Goal: Task Accomplishment & Management: Manage account settings

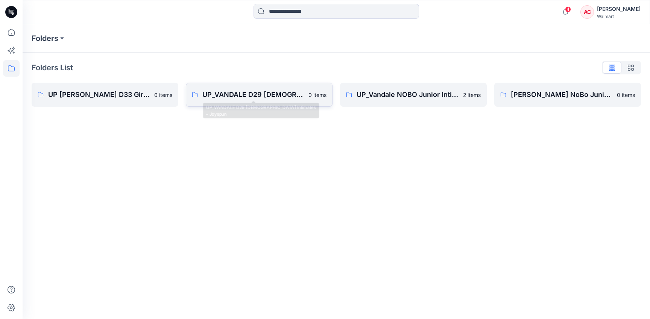
click at [225, 98] on p "UP_VANDALE D29 [DEMOGRAPHIC_DATA] Intimates - Joyspun" at bounding box center [253, 95] width 102 height 11
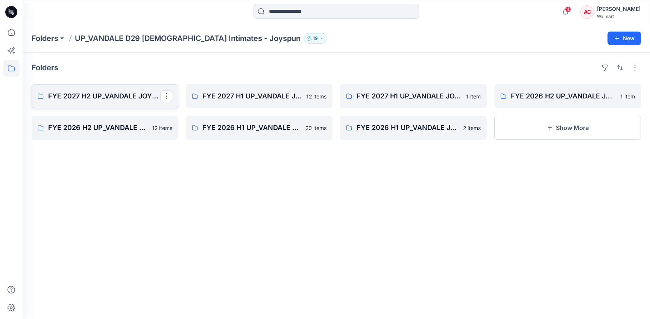
click at [101, 94] on p "FYE 2027 H2 UP_VANDALE JOYSPUN PANTIES" at bounding box center [104, 96] width 112 height 11
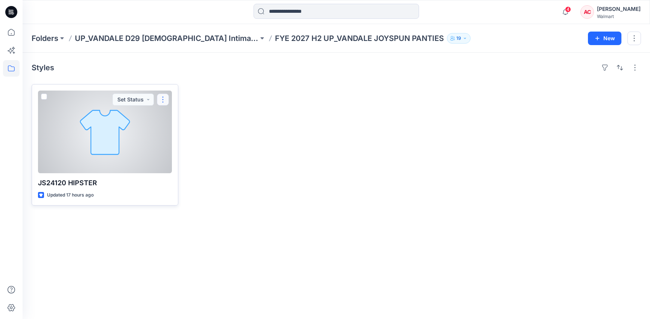
click at [161, 100] on button "button" at bounding box center [163, 100] width 12 height 12
click at [170, 114] on button "Edit" at bounding box center [198, 117] width 81 height 14
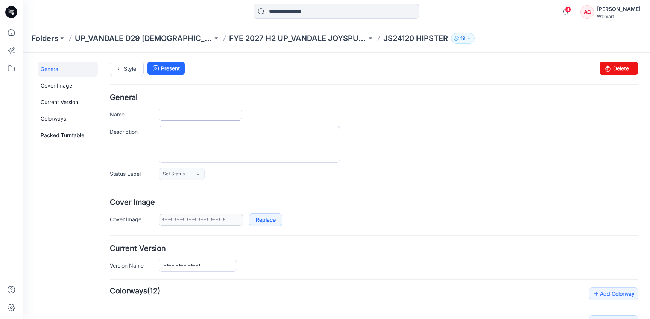
type input "**********"
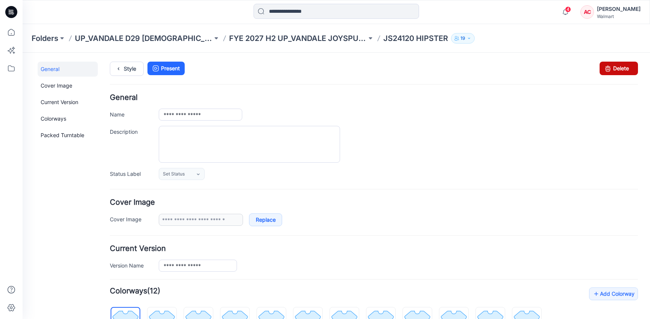
click at [621, 73] on link "Delete" at bounding box center [619, 69] width 38 height 14
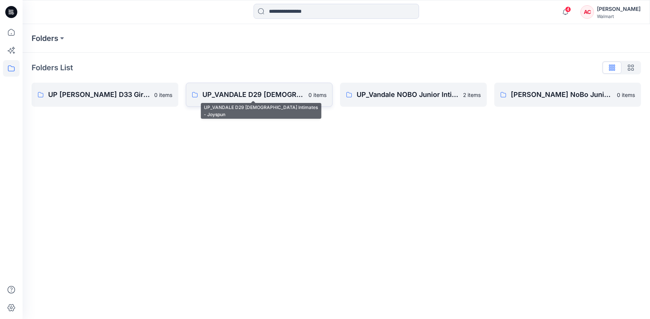
click at [261, 95] on p "UP_VANDALE D29 [DEMOGRAPHIC_DATA] Intimates - Joyspun" at bounding box center [253, 95] width 102 height 11
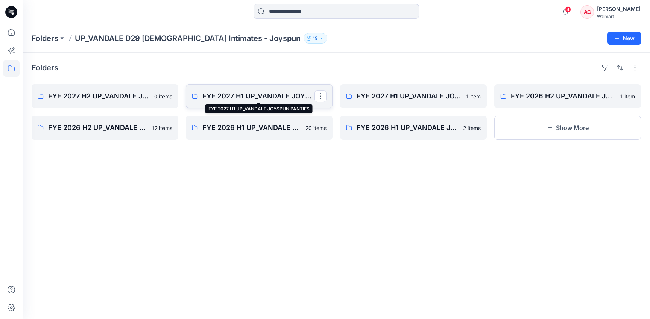
click at [270, 95] on p "FYE 2027 H1 UP_VANDALE JOYSPUN PANTIES" at bounding box center [258, 96] width 112 height 11
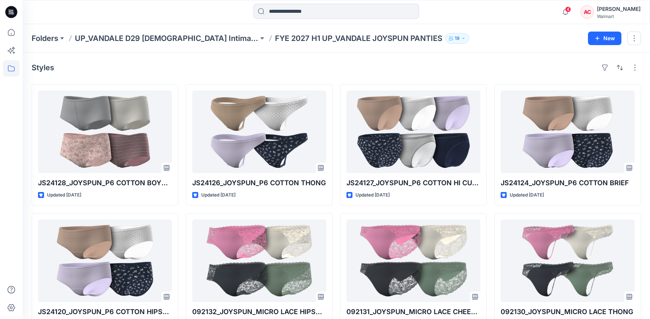
click at [209, 46] on div "Folders UP_VANDALE D29 Ladies Intimates - Joyspun FYE 2027 H1 UP_VANDALE JOYSPU…" at bounding box center [336, 38] width 627 height 29
click at [209, 41] on p "UP_VANDALE D29 [DEMOGRAPHIC_DATA] Intimates - Joyspun" at bounding box center [167, 38] width 184 height 11
